Goal: Communication & Community: Answer question/provide support

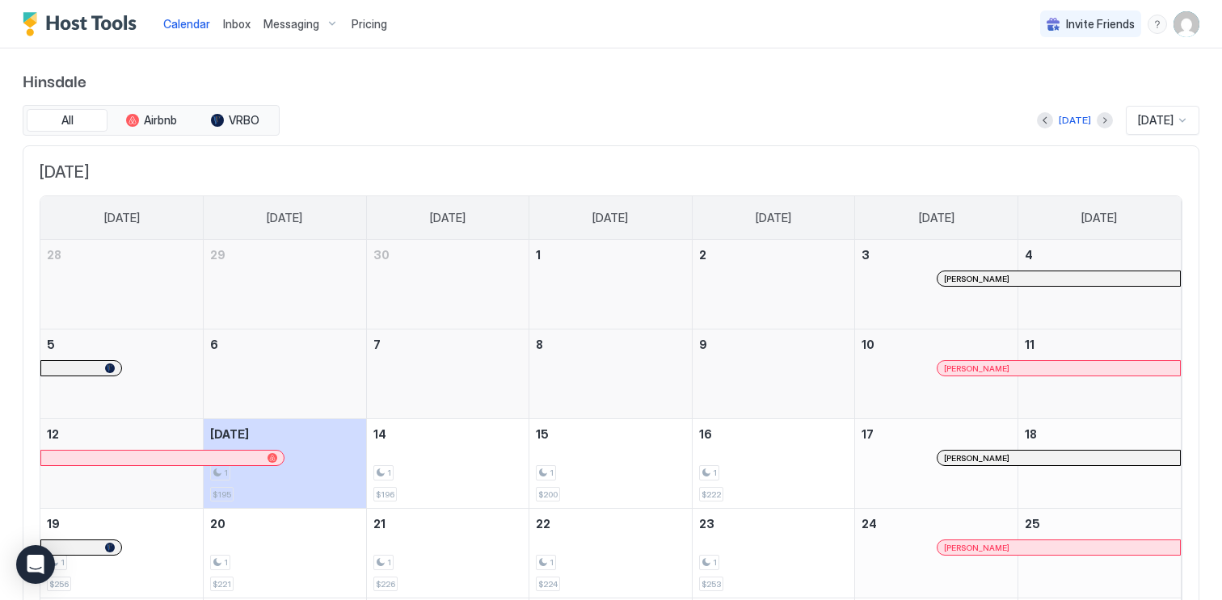
click at [305, 31] on div "Messaging" at bounding box center [301, 24] width 88 height 27
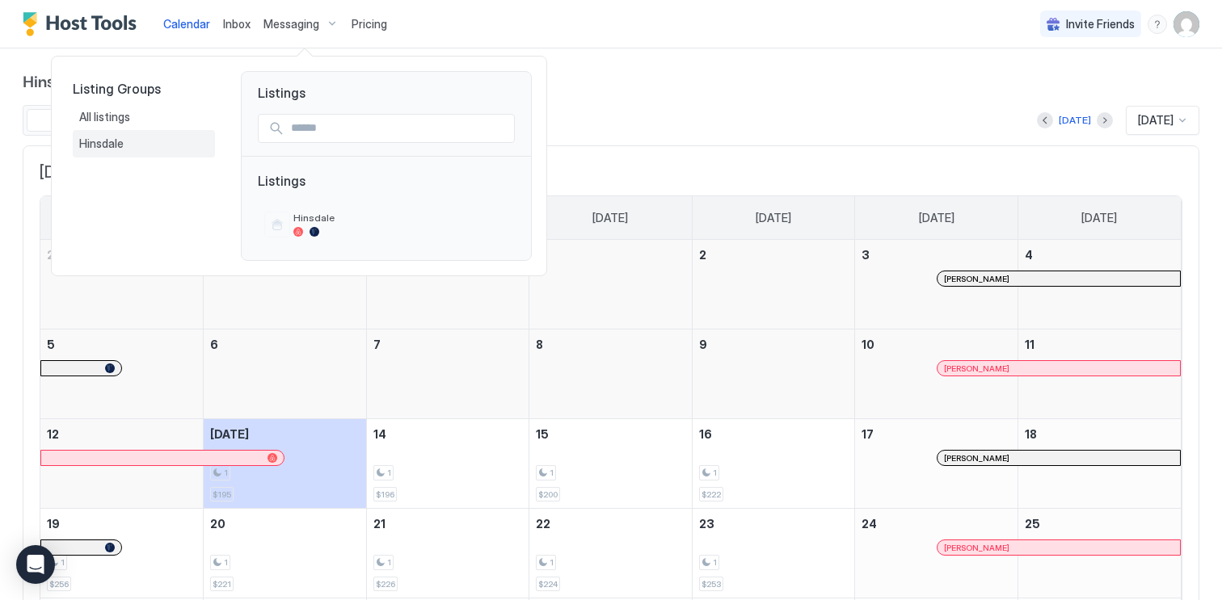
click at [141, 137] on div "Hinsdale" at bounding box center [143, 144] width 129 height 15
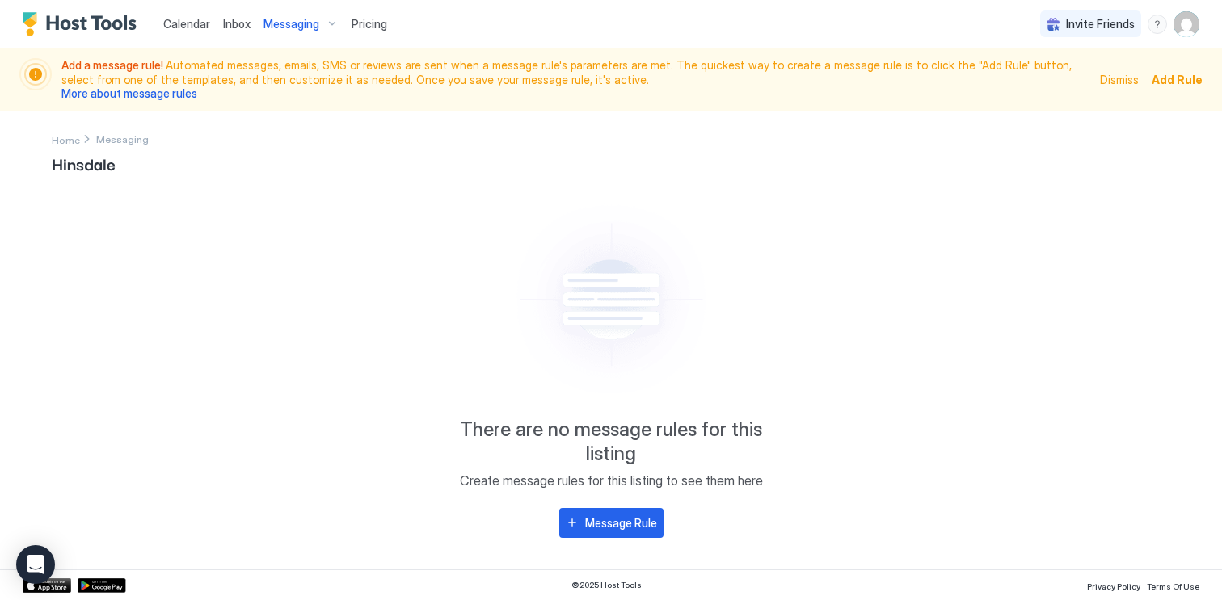
click at [302, 23] on span "Messaging" at bounding box center [291, 24] width 56 height 15
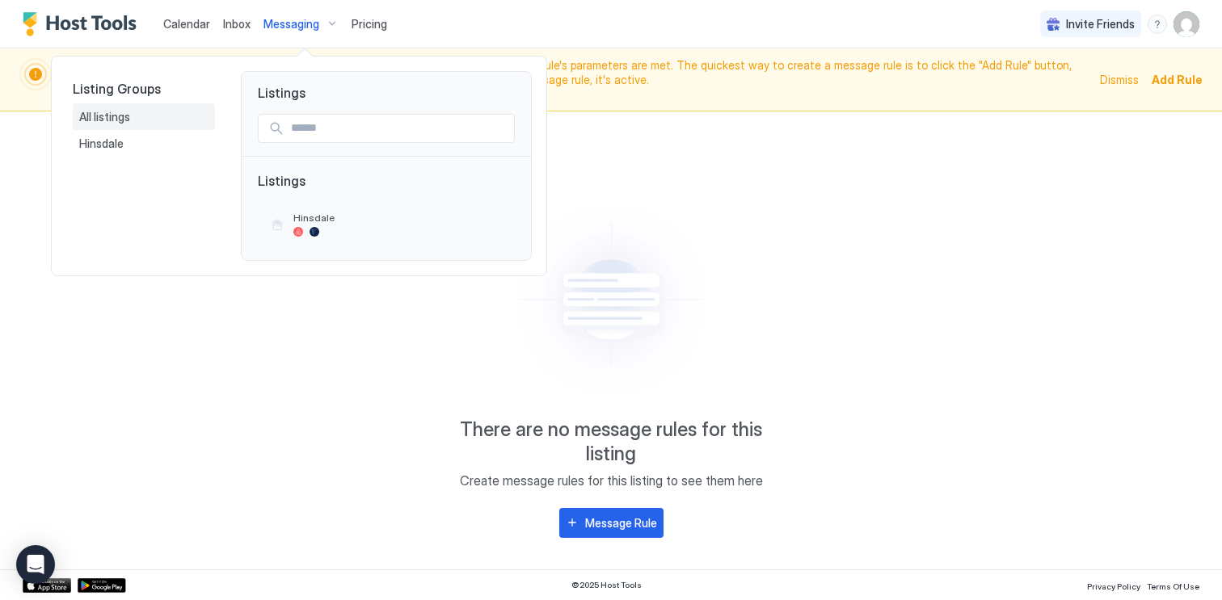
click at [133, 111] on div "All listings" at bounding box center [143, 117] width 129 height 15
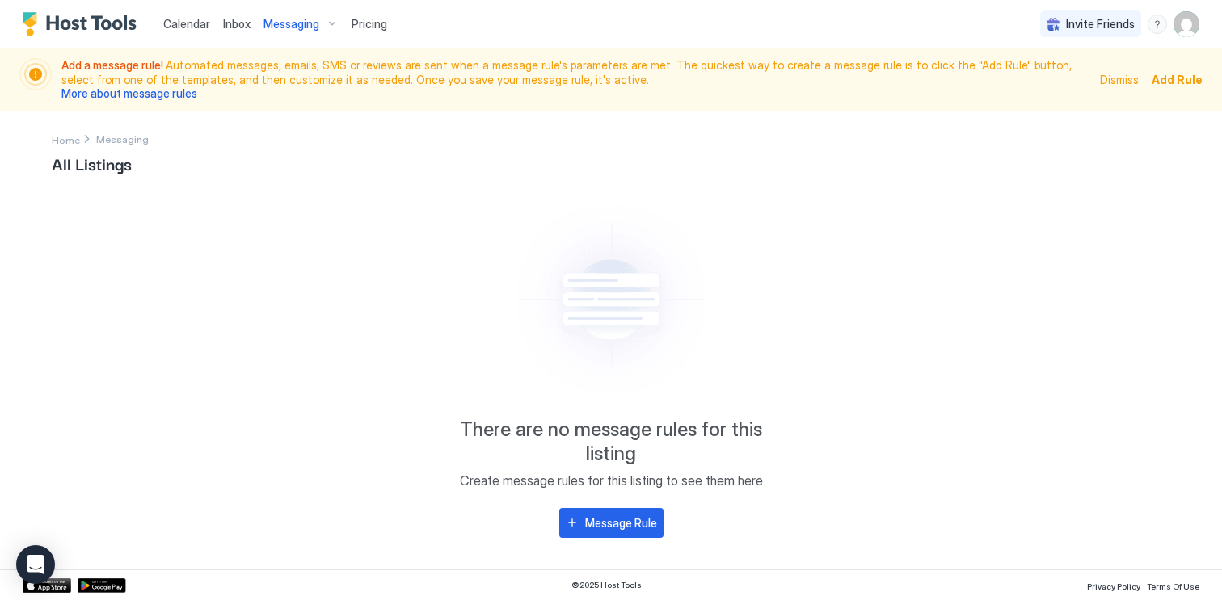
click at [115, 162] on span "All Listings" at bounding box center [611, 163] width 1118 height 24
click at [72, 134] on span "Home" at bounding box center [66, 140] width 28 height 12
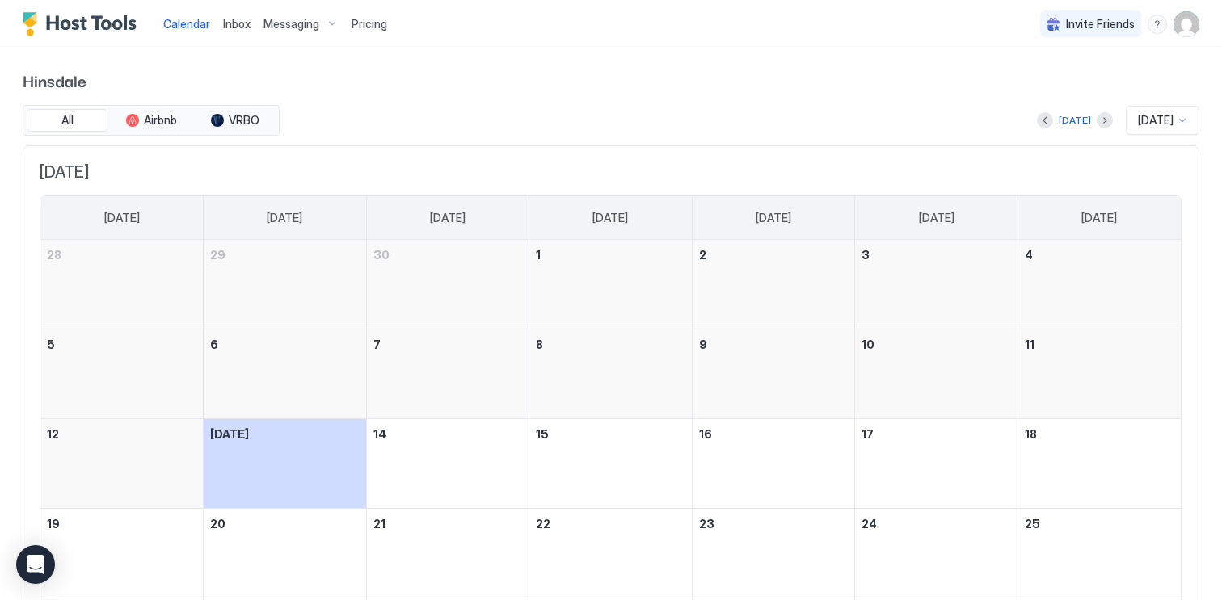
click at [242, 24] on span "Inbox" at bounding box center [236, 24] width 27 height 14
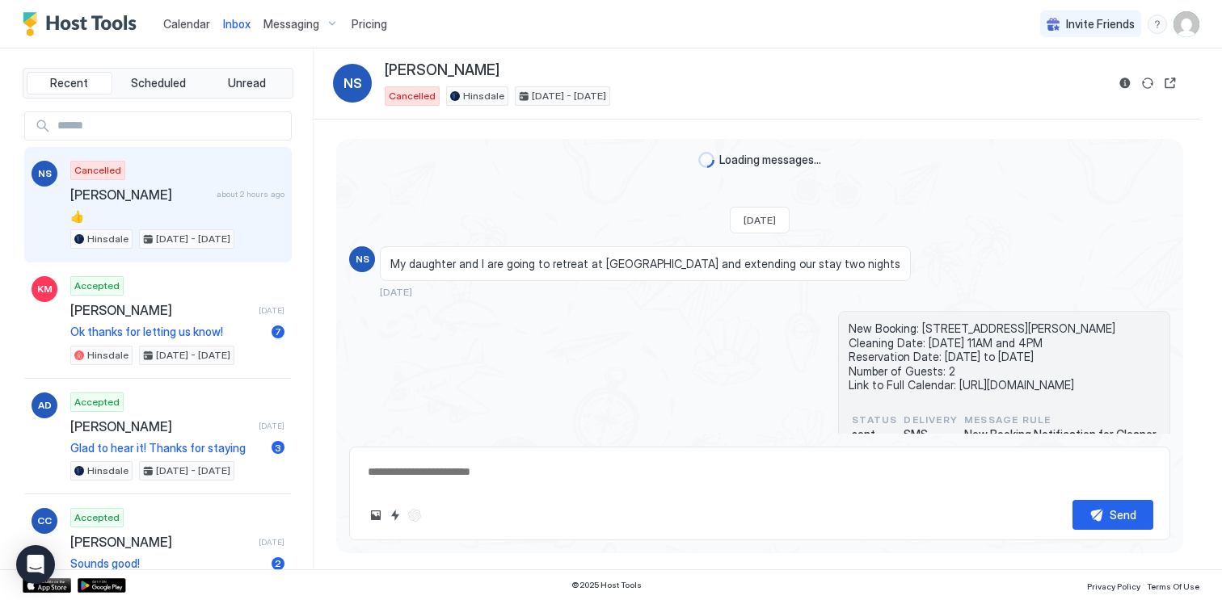
scroll to position [908, 0]
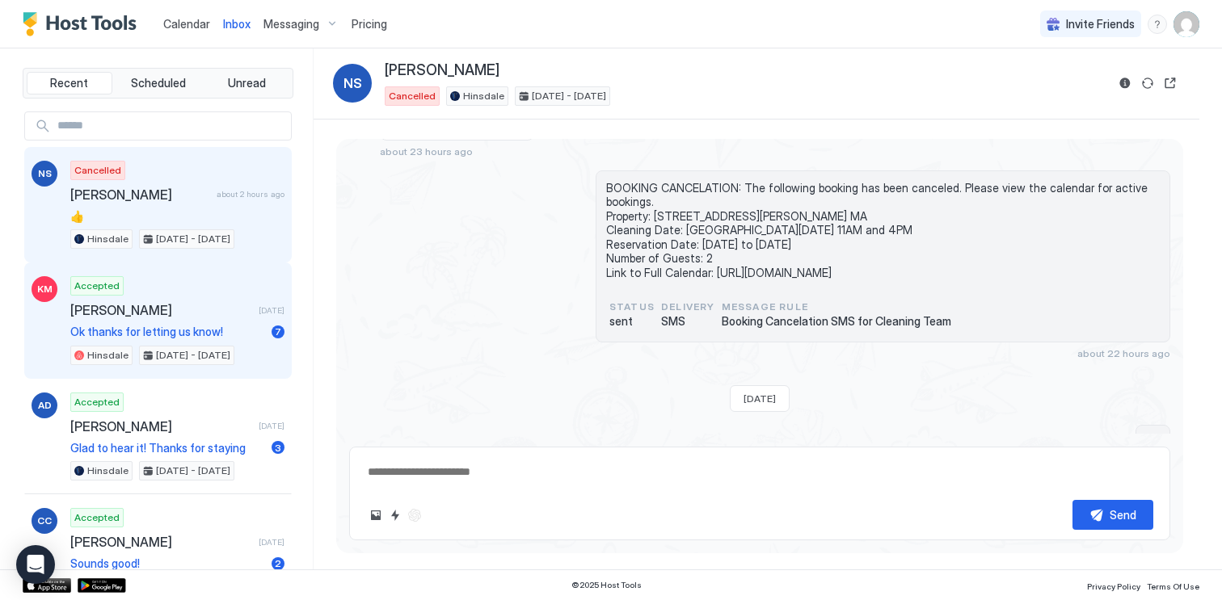
click at [199, 321] on div "Accepted [PERSON_NAME] [DATE] Ok thanks for letting us know! 7 Hinsdale [DATE] …" at bounding box center [177, 320] width 214 height 89
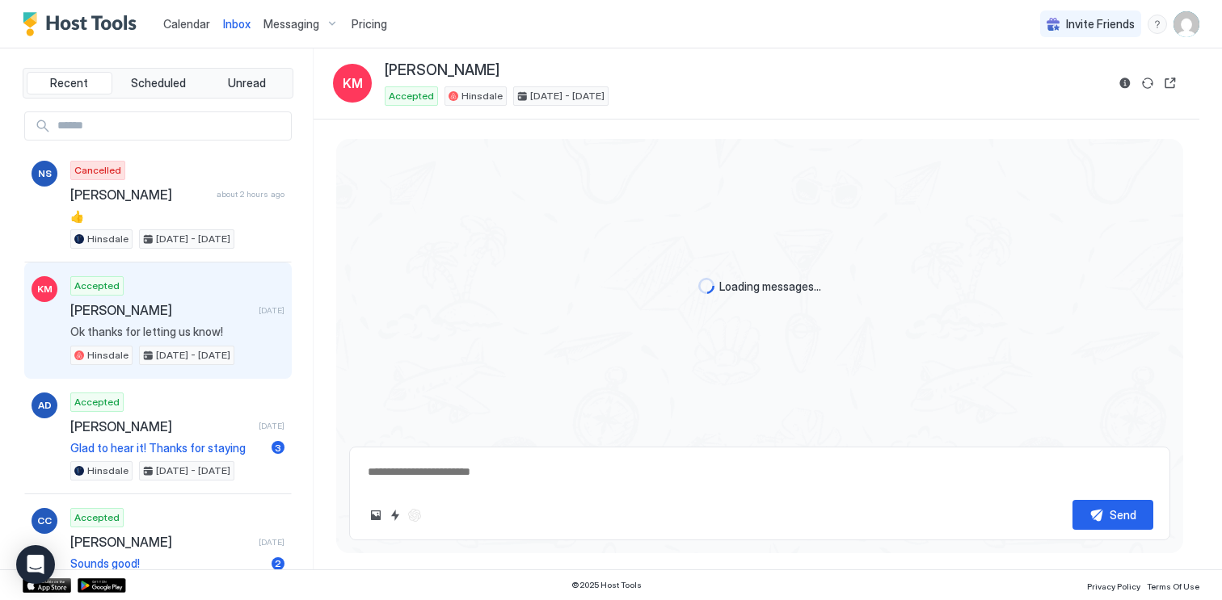
scroll to position [2075, 0]
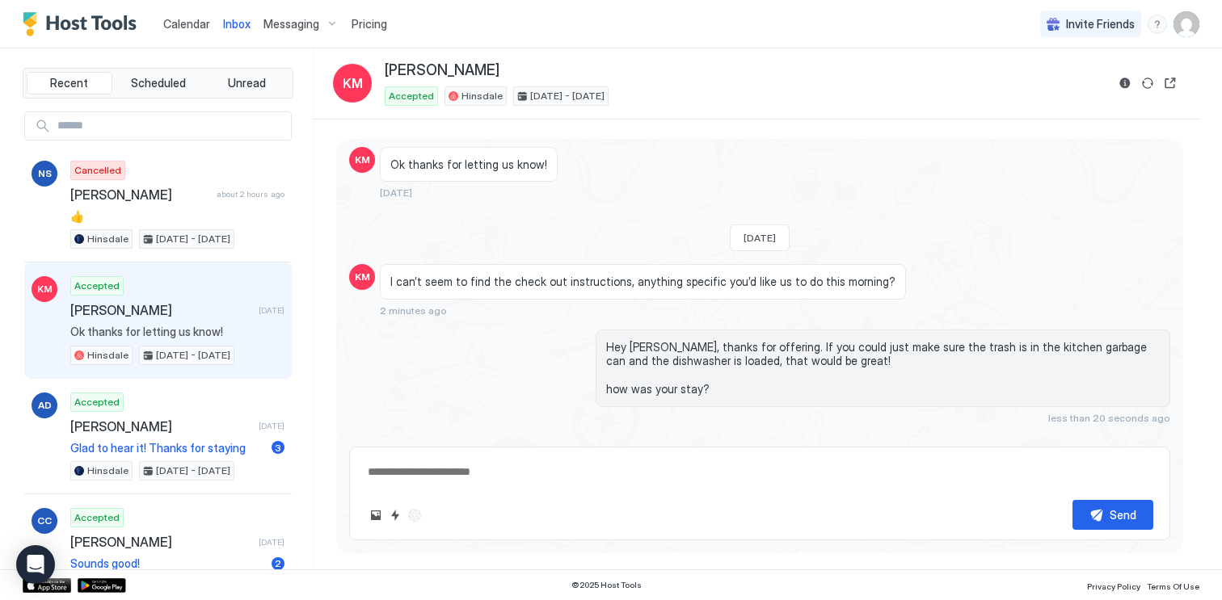
click at [1147, 440] on div "Scheduled Messages" at bounding box center [1097, 448] width 110 height 17
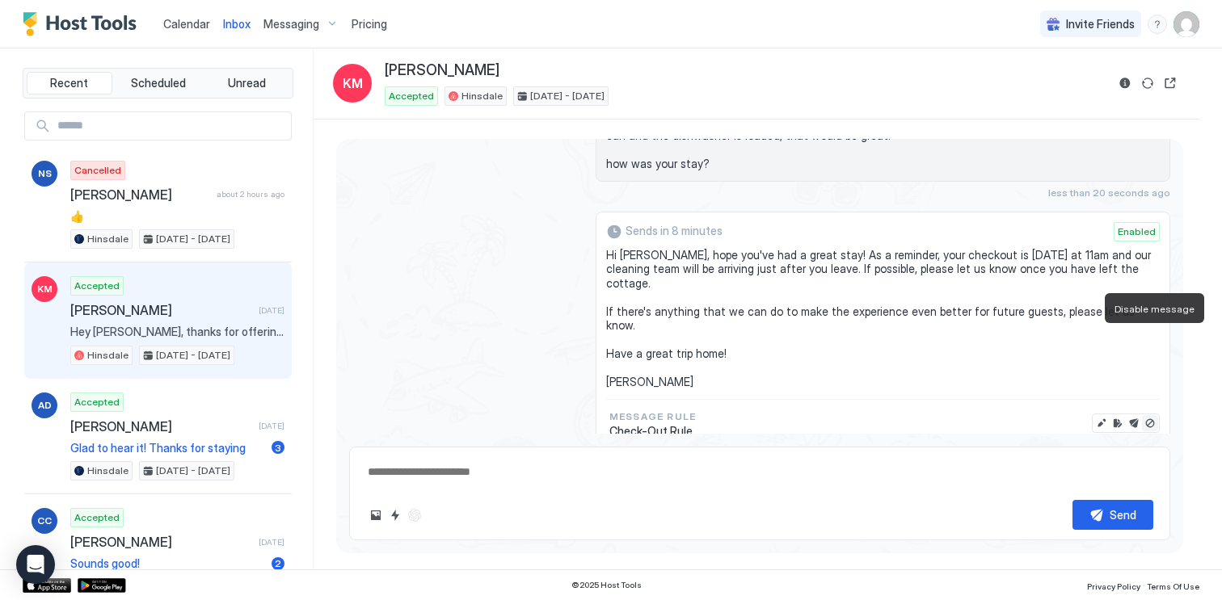
click at [1149, 415] on button "Disable message" at bounding box center [1150, 423] width 16 height 16
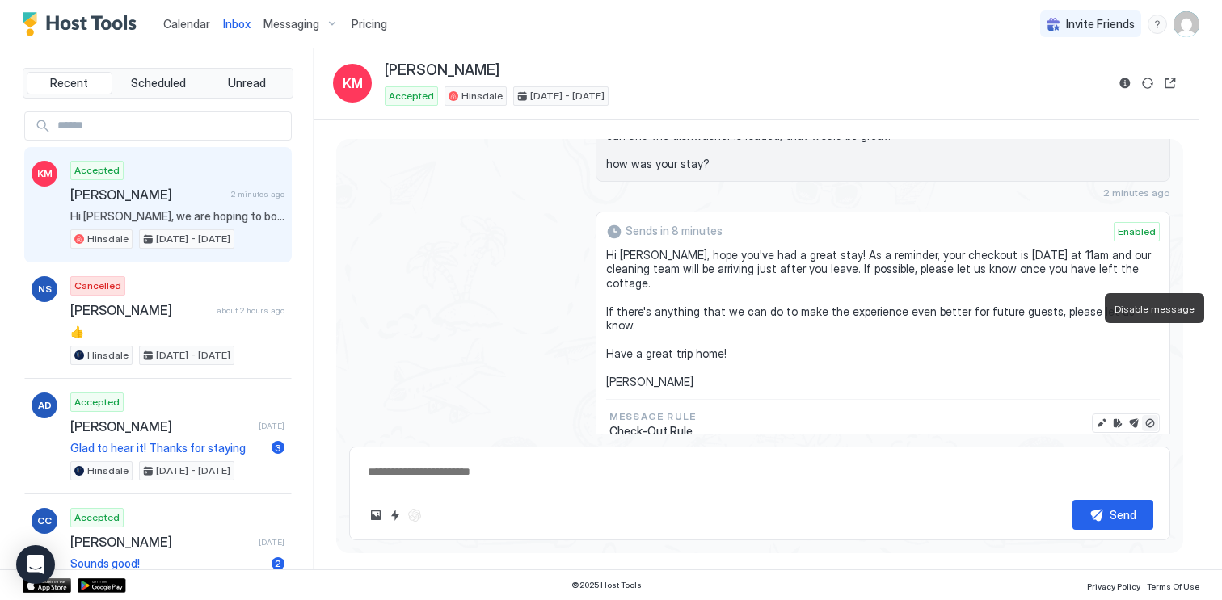
click at [1151, 415] on button "Disable message" at bounding box center [1150, 423] width 16 height 16
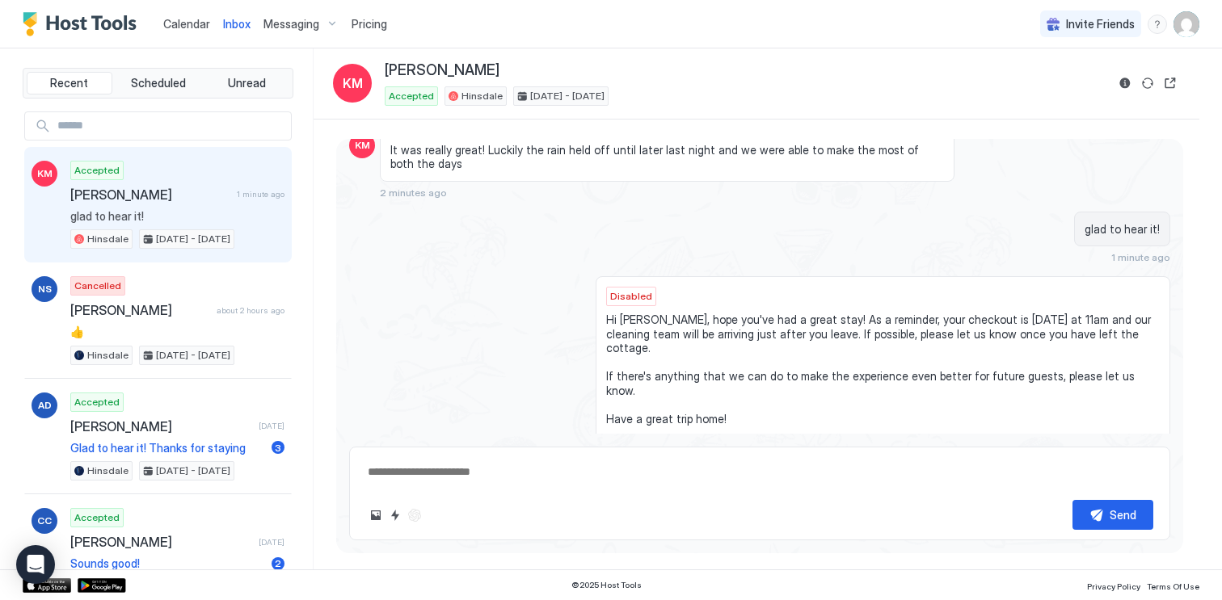
scroll to position [2444, 0]
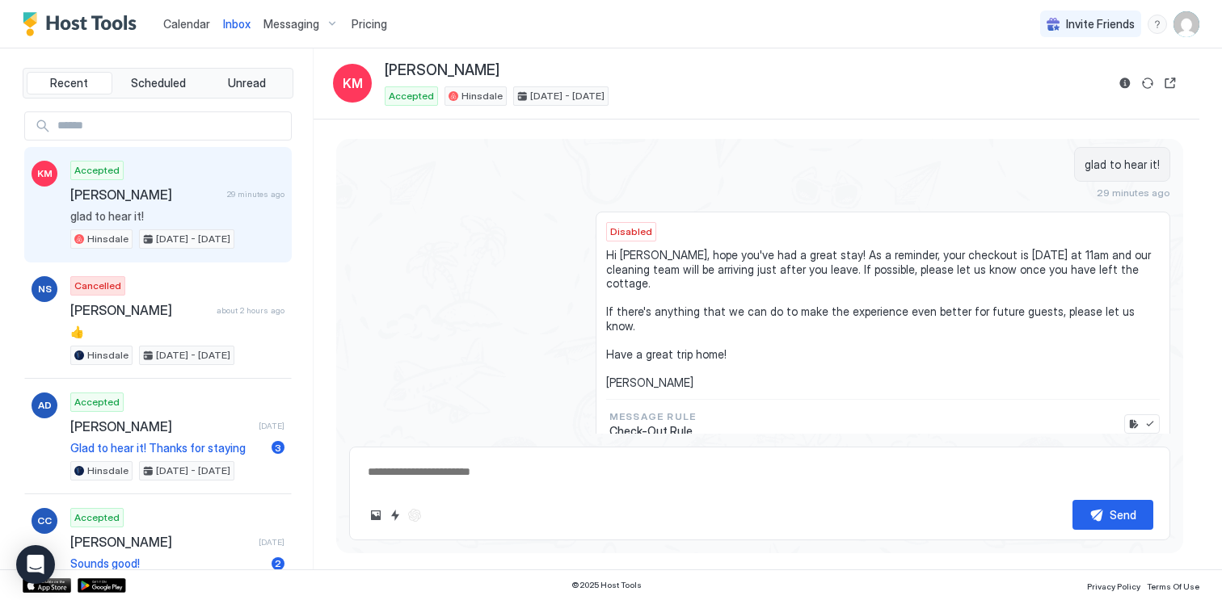
type textarea "*"
